Goal: Information Seeking & Learning: Learn about a topic

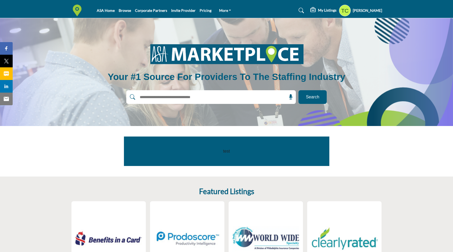
click at [346, 14] on profile-featured-9d57d186-dcdc-4fd1-8698-ebbedcf867ab "Show hide supplier dropdown" at bounding box center [345, 11] width 12 height 12
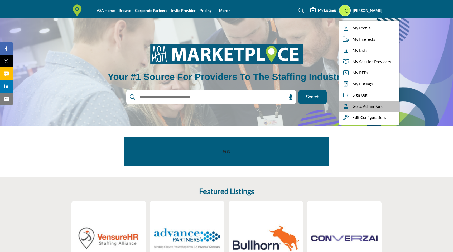
click at [348, 106] on icon at bounding box center [346, 106] width 8 height 5
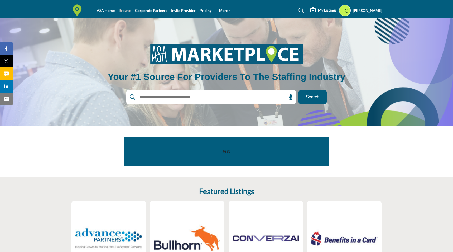
click at [123, 9] on link "Browse" at bounding box center [125, 10] width 12 height 4
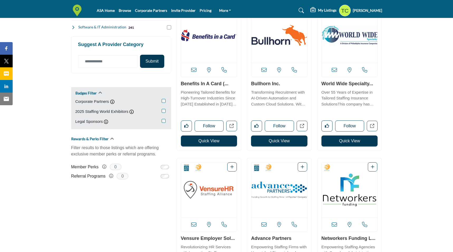
scroll to position [288, 0]
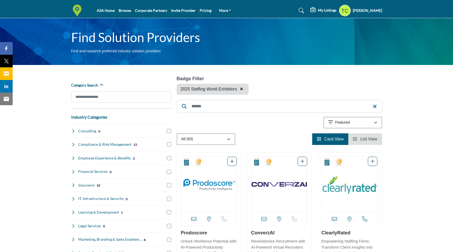
scroll to position [320, 0]
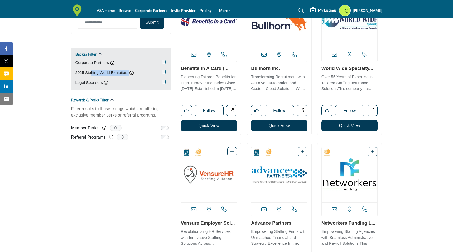
drag, startPoint x: 74, startPoint y: 73, endPoint x: 138, endPoint y: 74, distance: 64.6
click at [138, 74] on div "Badges Filter Corporate Partners Corporate Partner 2025 Staffing World Exhibito…" at bounding box center [121, 69] width 100 height 42
click at [135, 73] on div "2025 Staffing World Exhibitors Staffing World Exhibitor" at bounding box center [120, 73] width 91 height 6
